Goal: Entertainment & Leisure: Consume media (video, audio)

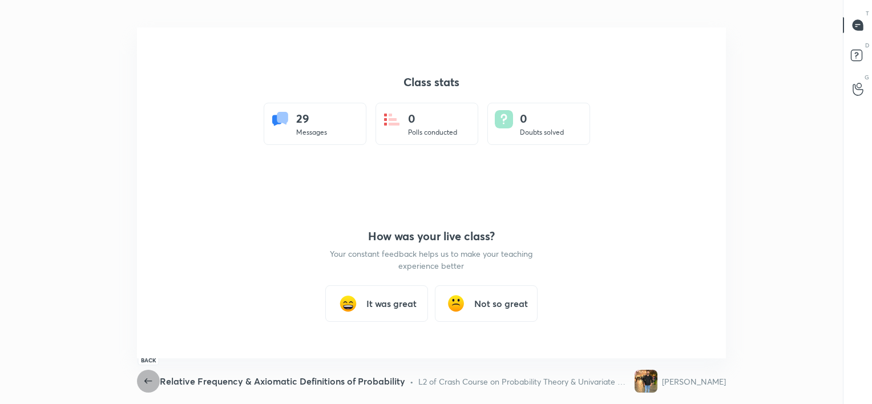
click at [145, 384] on icon "button" at bounding box center [149, 381] width 14 height 14
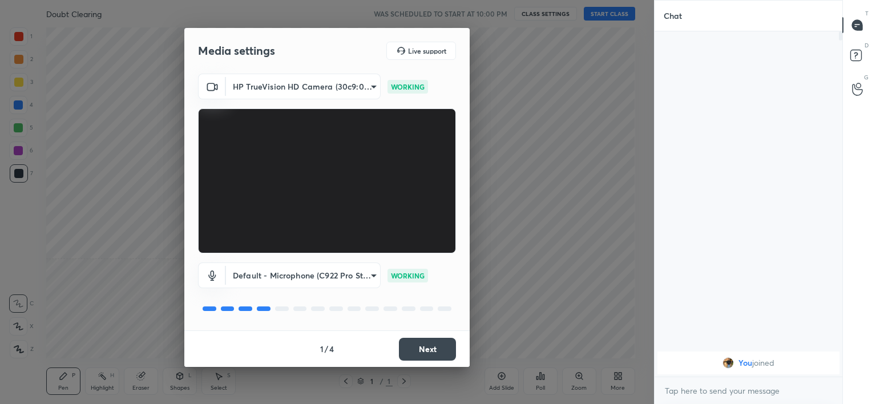
click at [432, 349] on button "Next" at bounding box center [427, 349] width 57 height 23
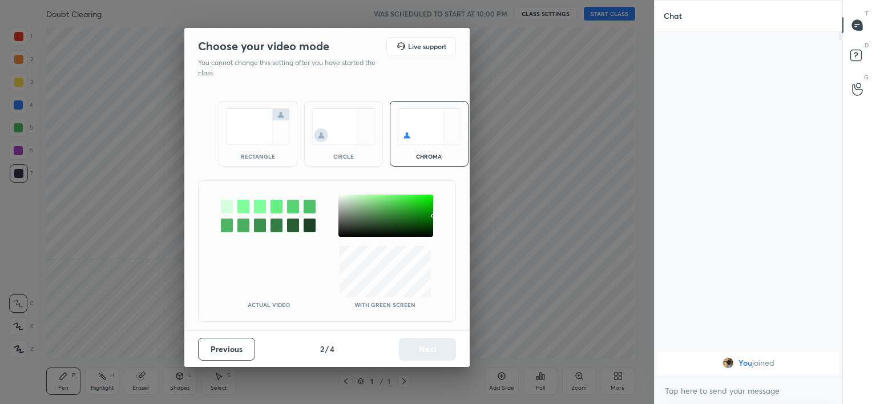
click at [349, 129] on img at bounding box center [344, 126] width 64 height 36
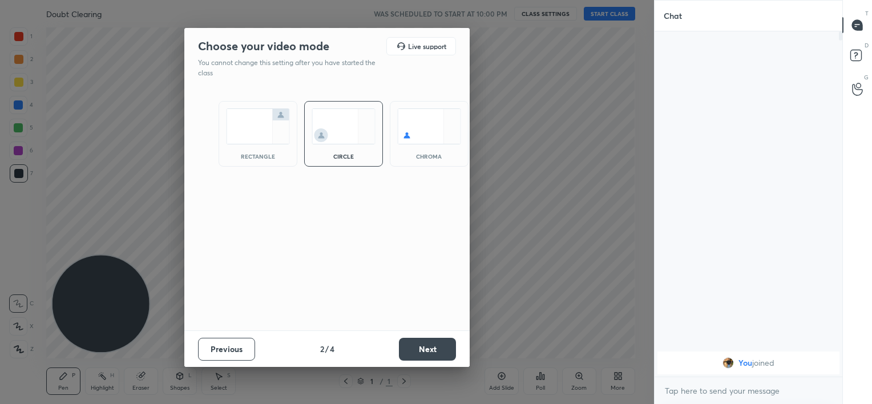
click at [424, 348] on button "Next" at bounding box center [427, 349] width 57 height 23
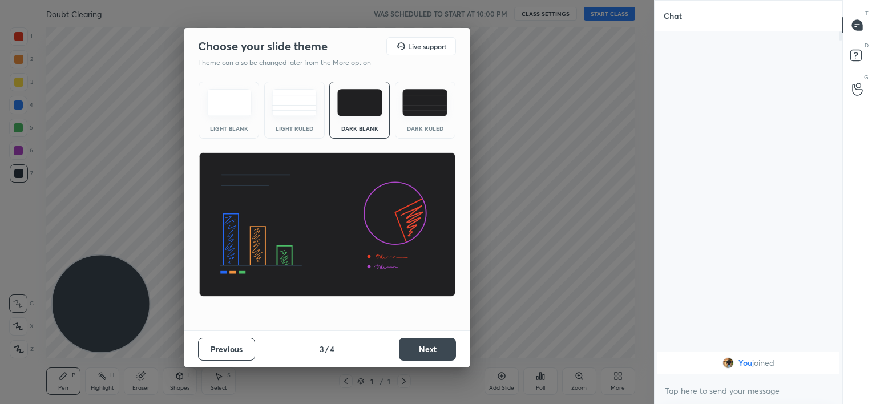
click at [424, 348] on button "Next" at bounding box center [427, 349] width 57 height 23
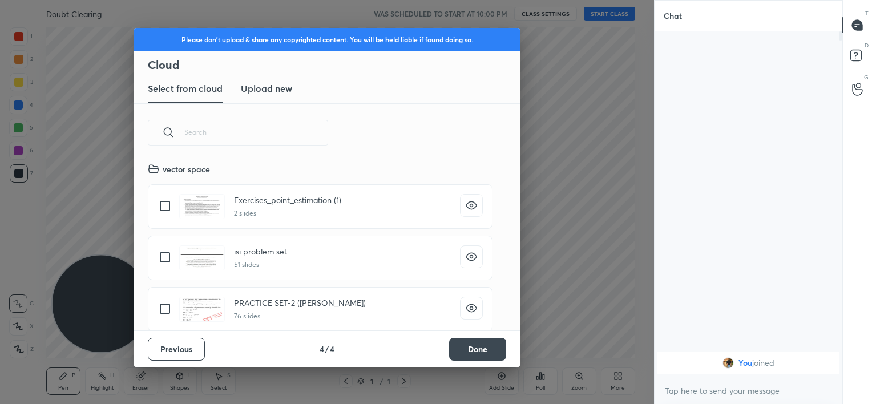
scroll to position [169, 366]
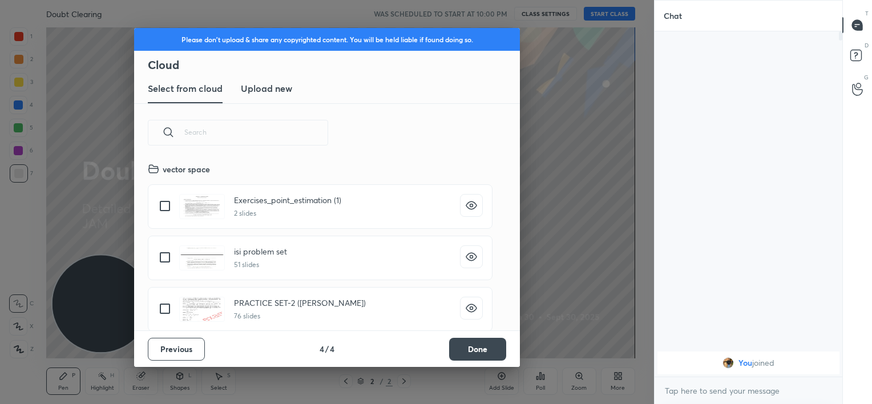
click at [487, 349] on button "Done" at bounding box center [477, 349] width 57 height 23
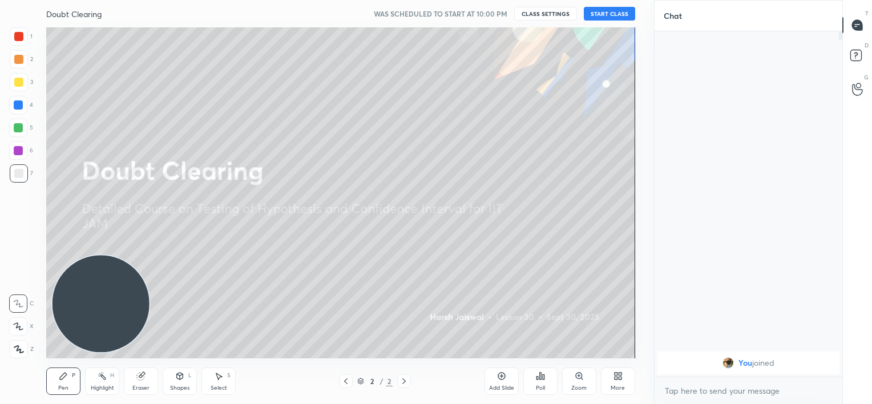
click at [601, 12] on button "START CLASS" at bounding box center [609, 14] width 51 height 14
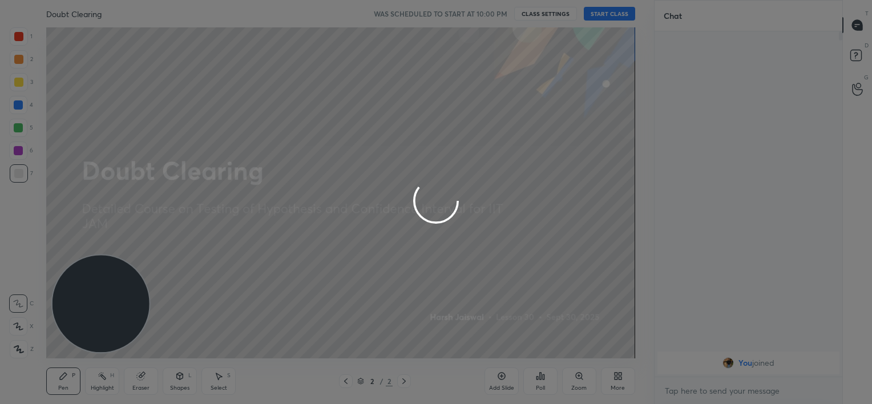
type textarea "x"
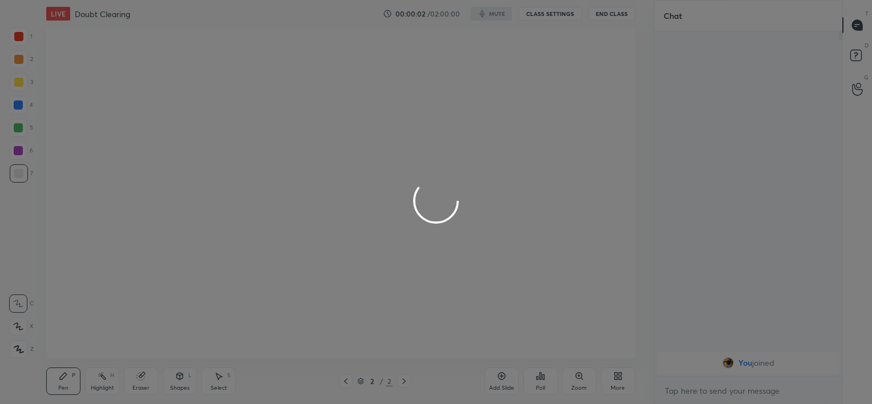
click at [485, 16] on div at bounding box center [436, 202] width 872 height 404
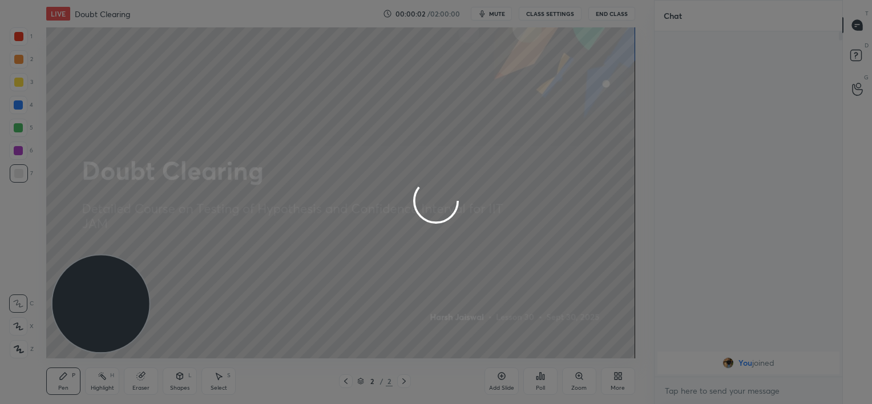
click at [485, 16] on div at bounding box center [436, 202] width 872 height 404
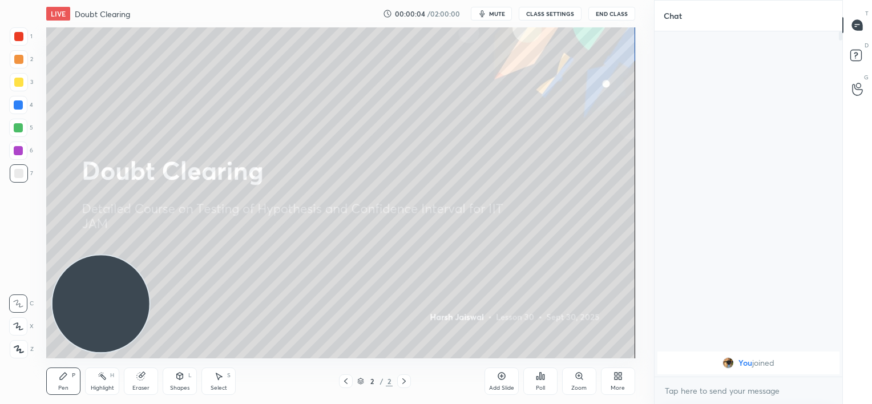
click at [485, 16] on button "mute" at bounding box center [491, 14] width 41 height 14
